Goal: Information Seeking & Learning: Learn about a topic

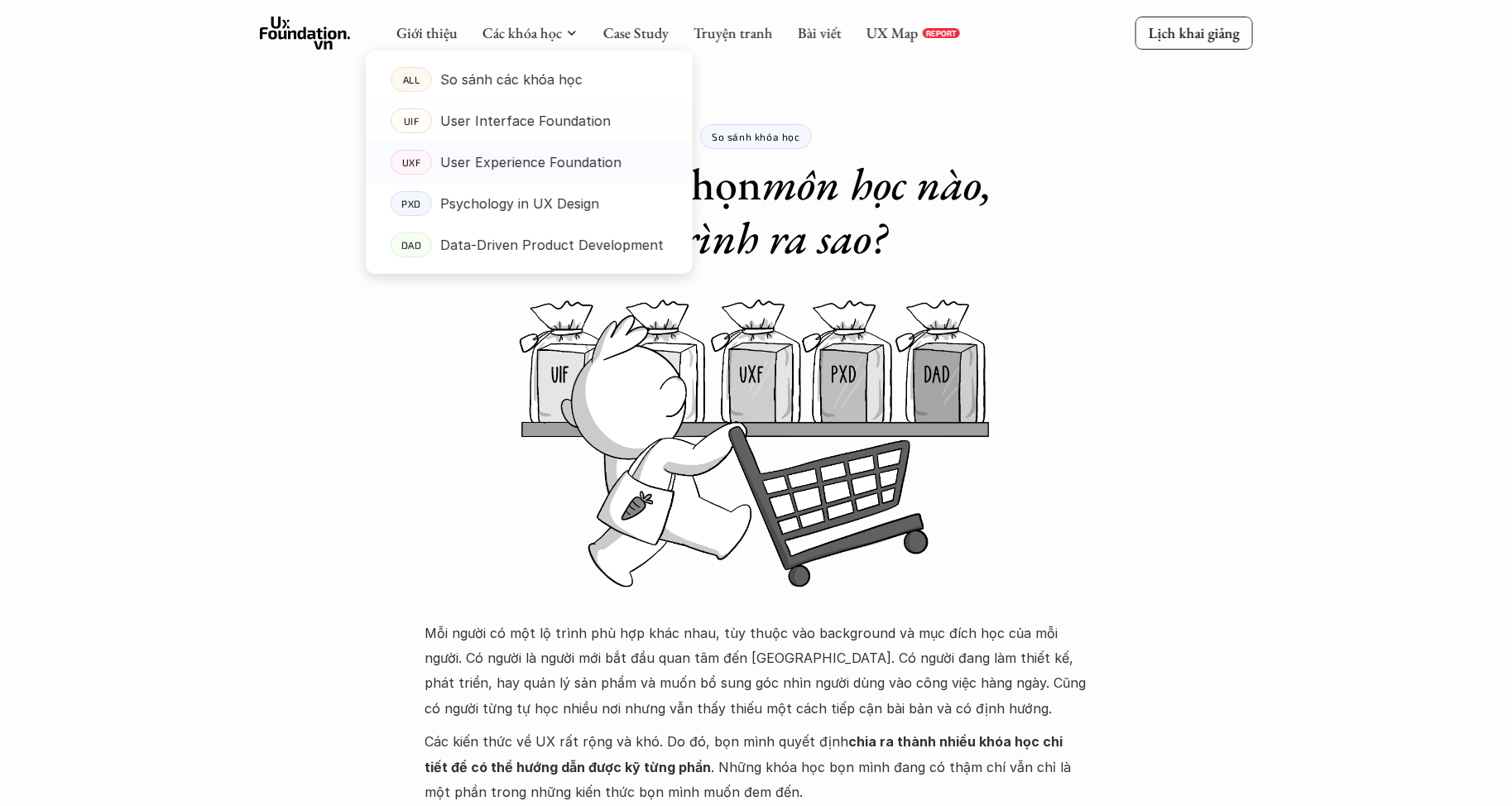
click at [491, 156] on p "User Experience Foundation" at bounding box center [531, 162] width 181 height 25
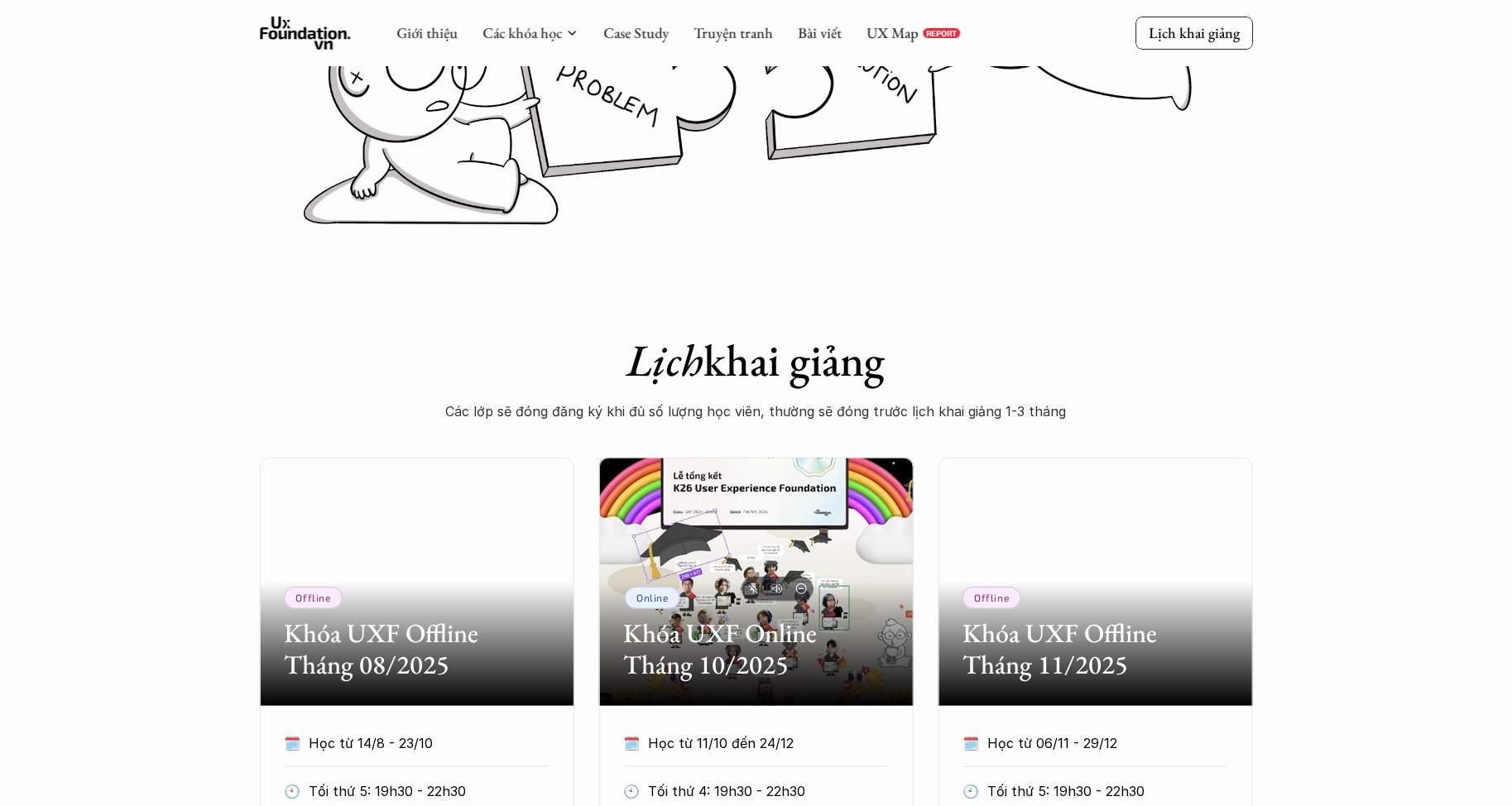
scroll to position [67, 0]
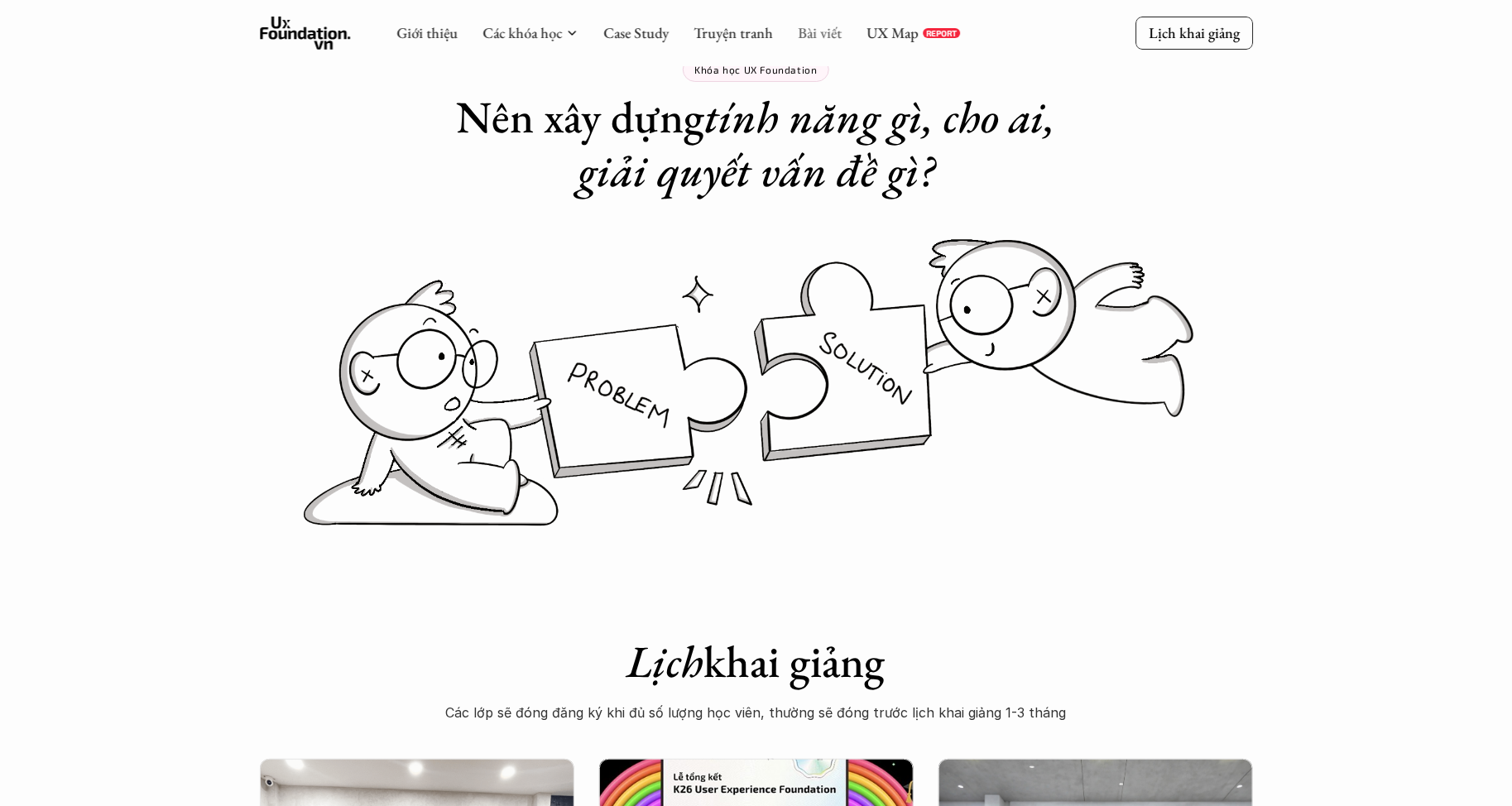
click at [829, 27] on link "Bài viết" at bounding box center [819, 32] width 44 height 19
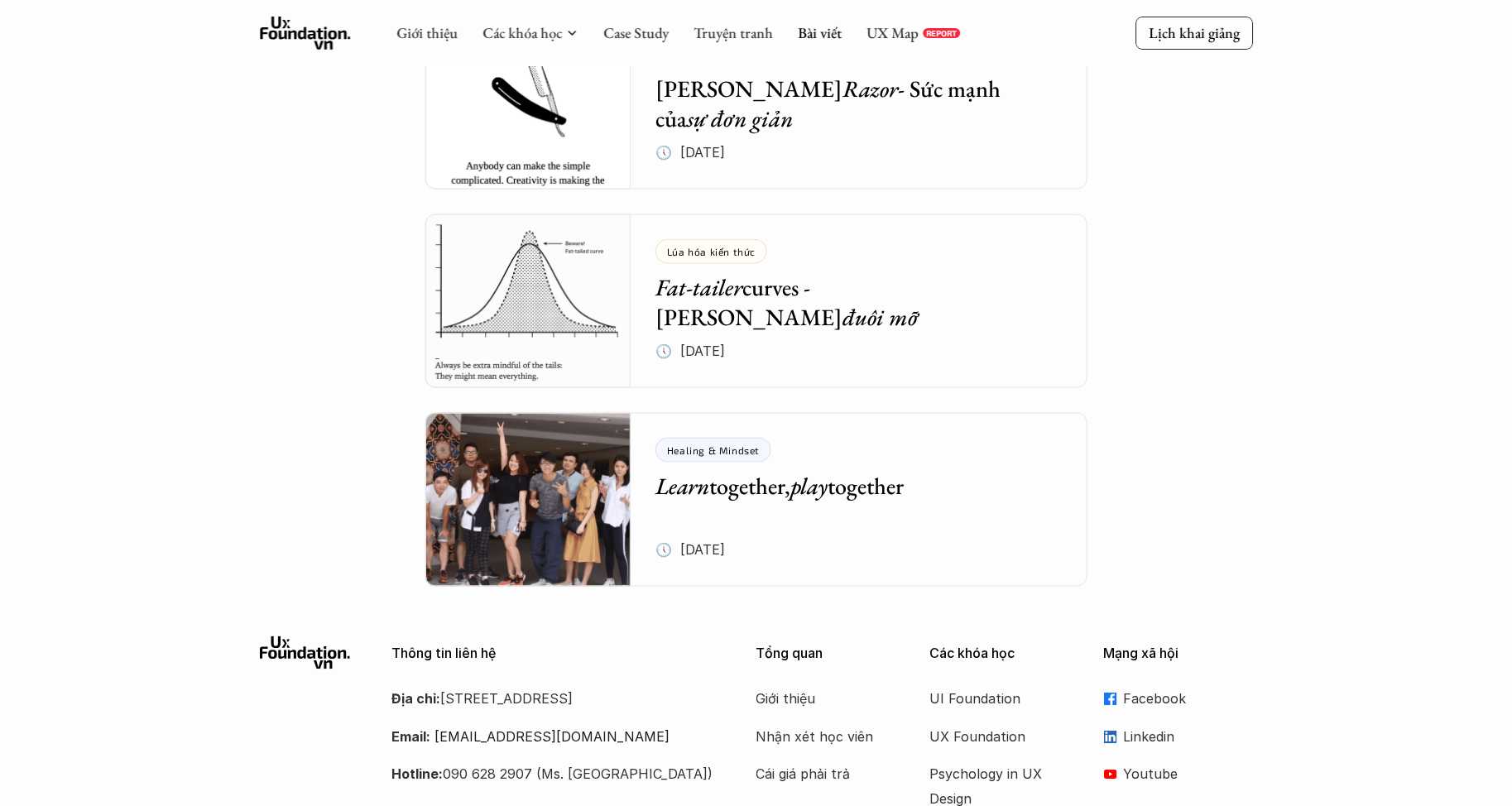
scroll to position [6715, 0]
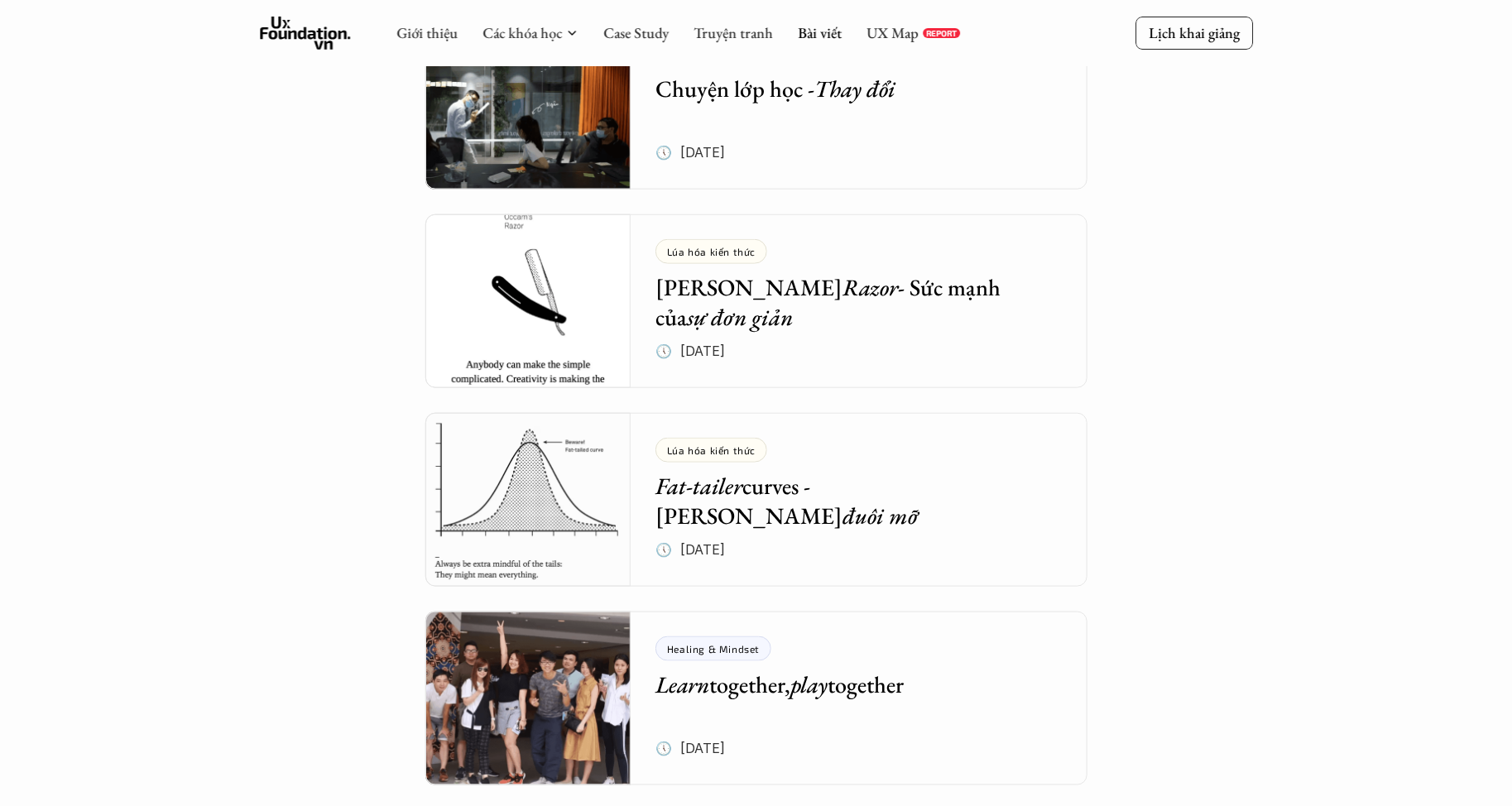
click at [872, 487] on h5 "Fat-tailer curves - Đường cong đuôi mỡ" at bounding box center [847, 501] width 383 height 61
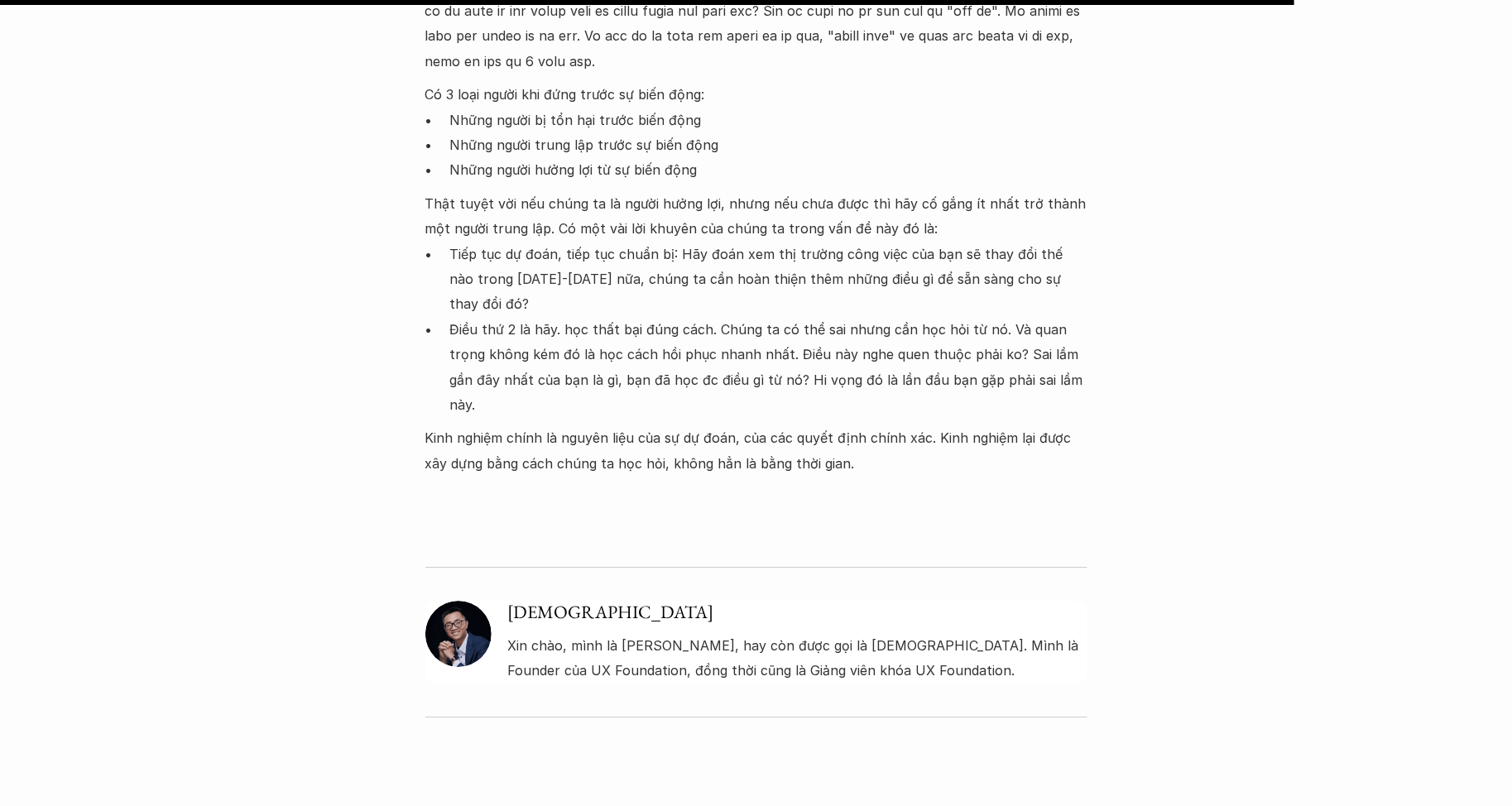
scroll to position [2481, 0]
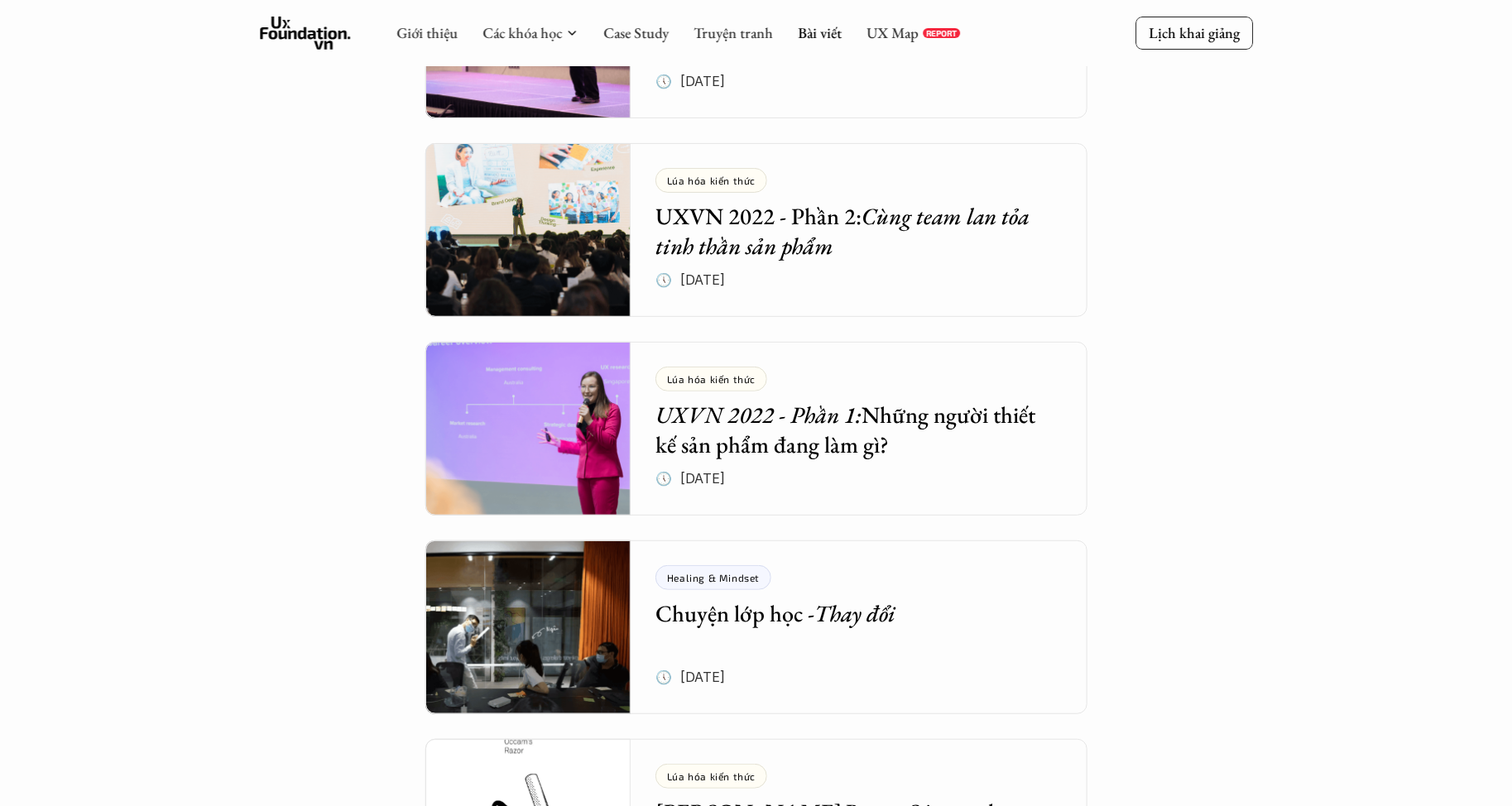
scroll to position [6193, 0]
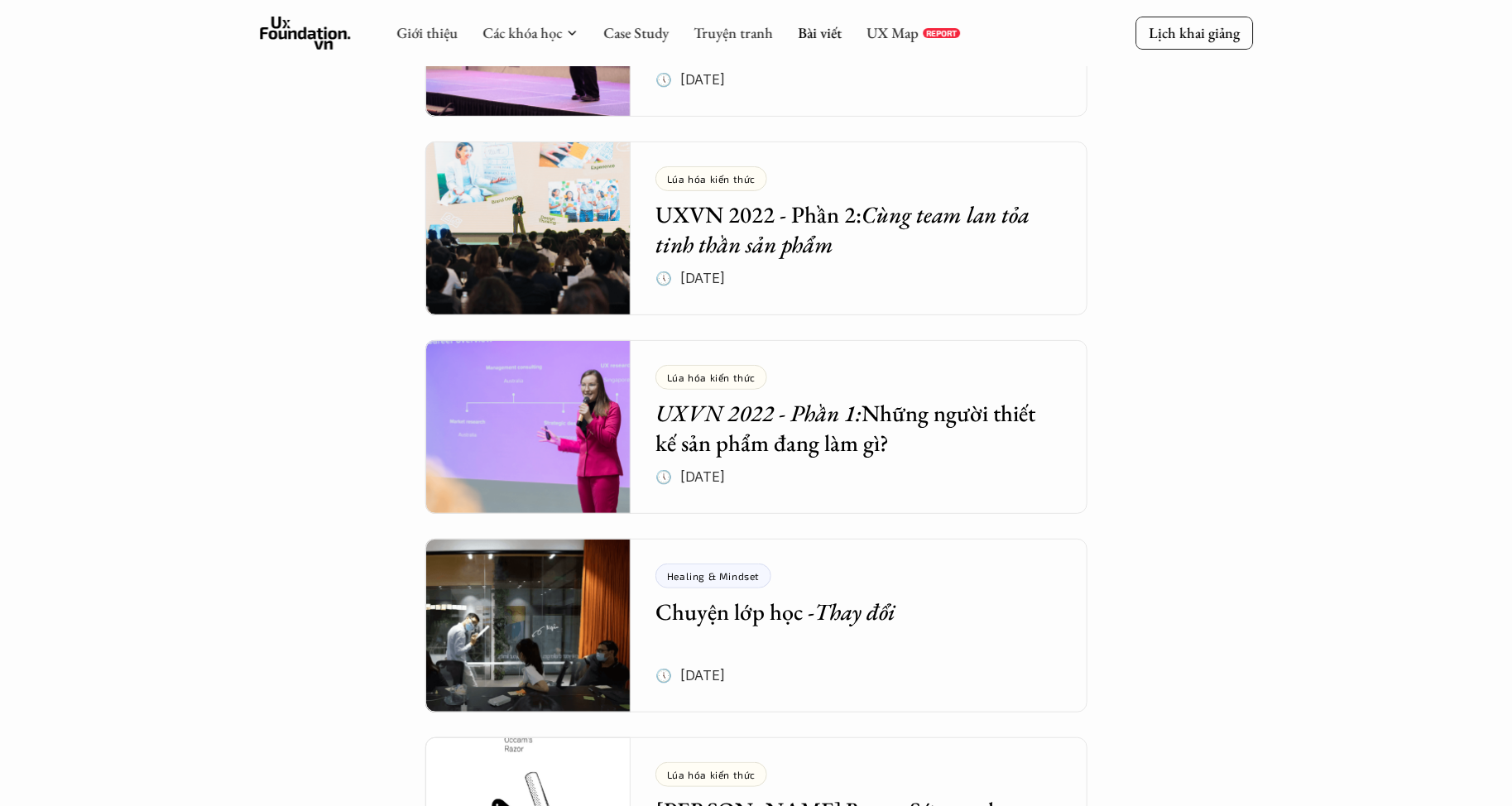
click at [831, 420] on em "UXVN 2022 - Phần 1:" at bounding box center [758, 413] width 206 height 30
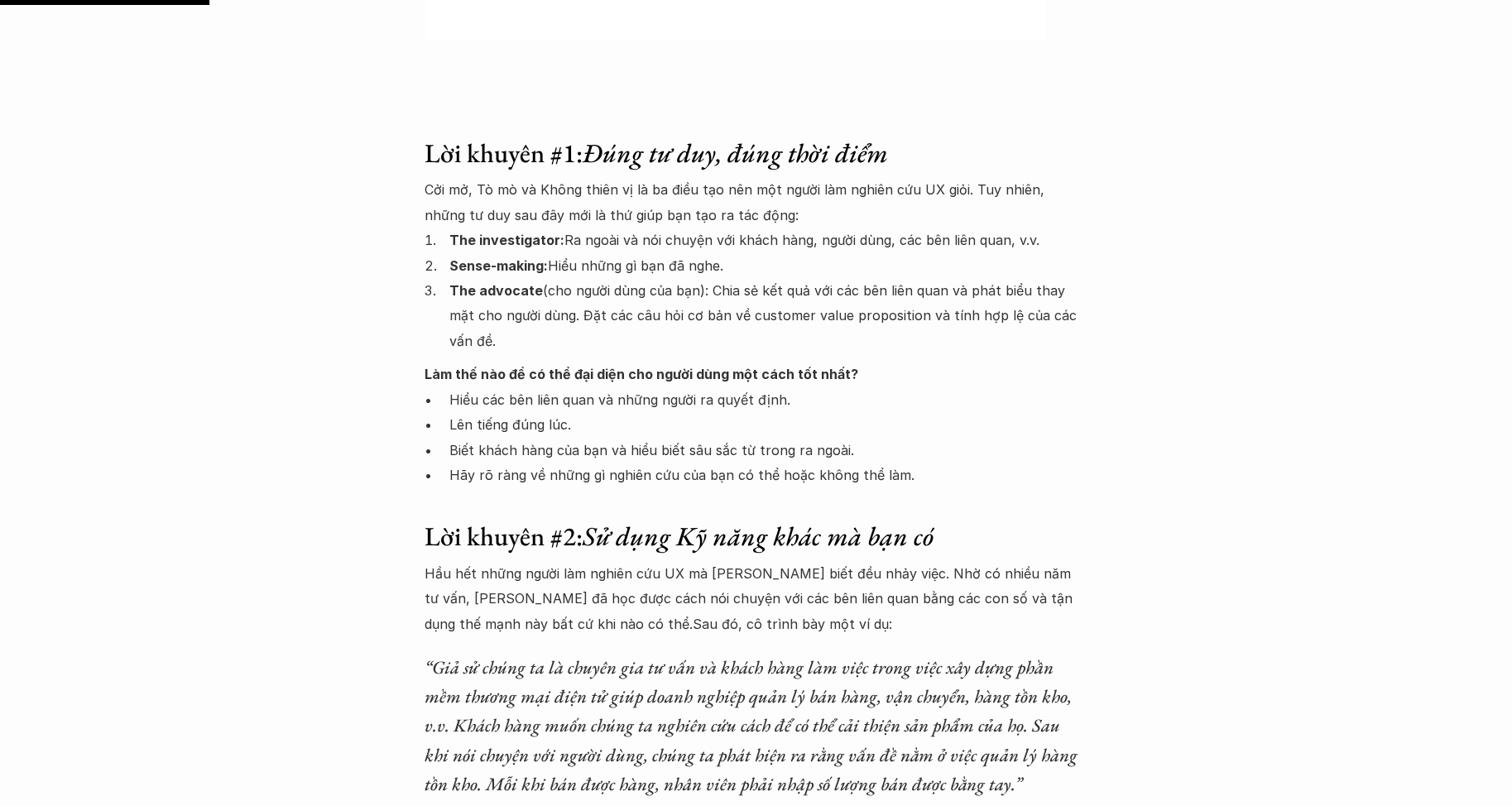
scroll to position [1477, 0]
